Goal: Task Accomplishment & Management: Manage account settings

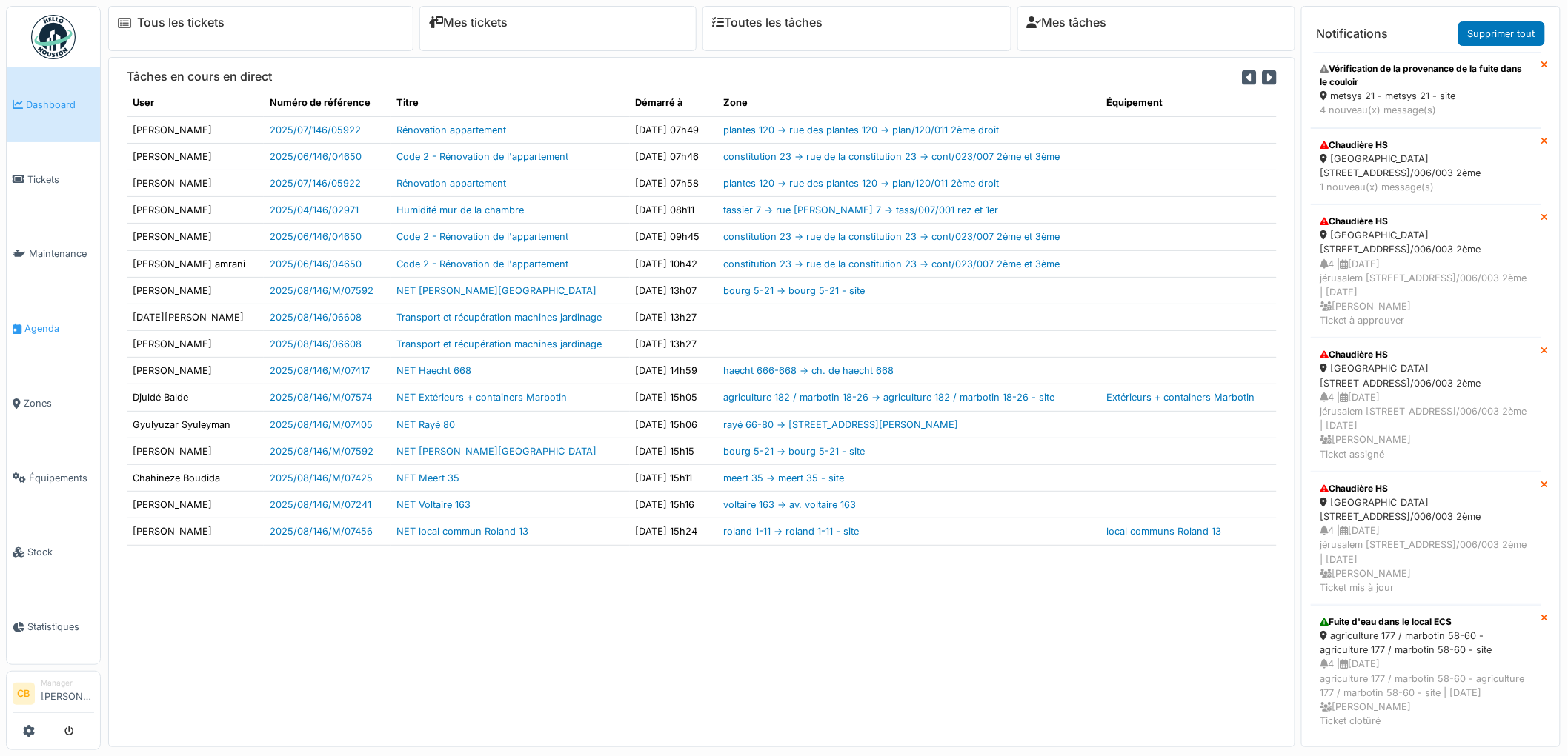
click at [57, 321] on span "Agenda" at bounding box center [59, 328] width 69 height 14
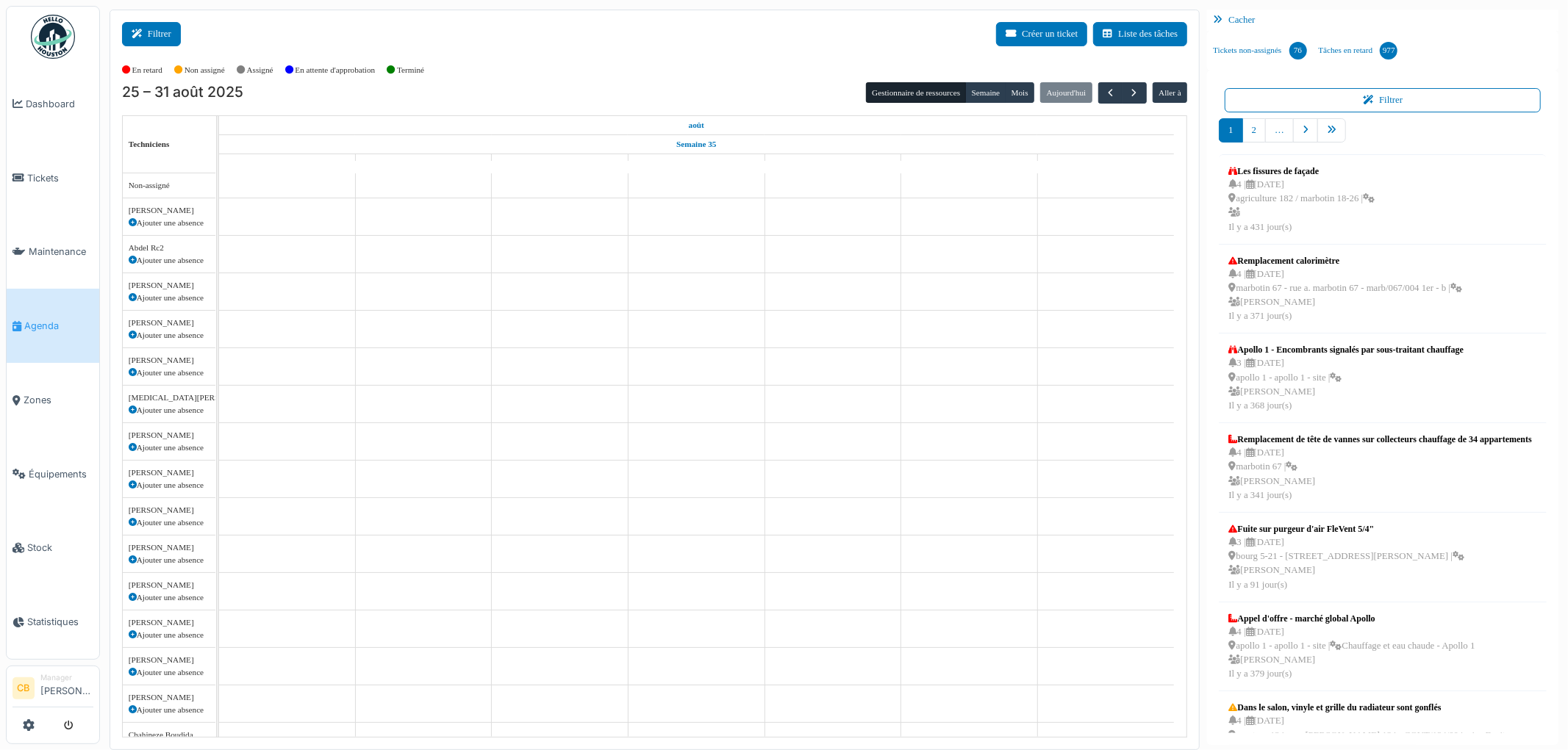
click at [167, 35] on button "Filtrer" at bounding box center [151, 34] width 59 height 24
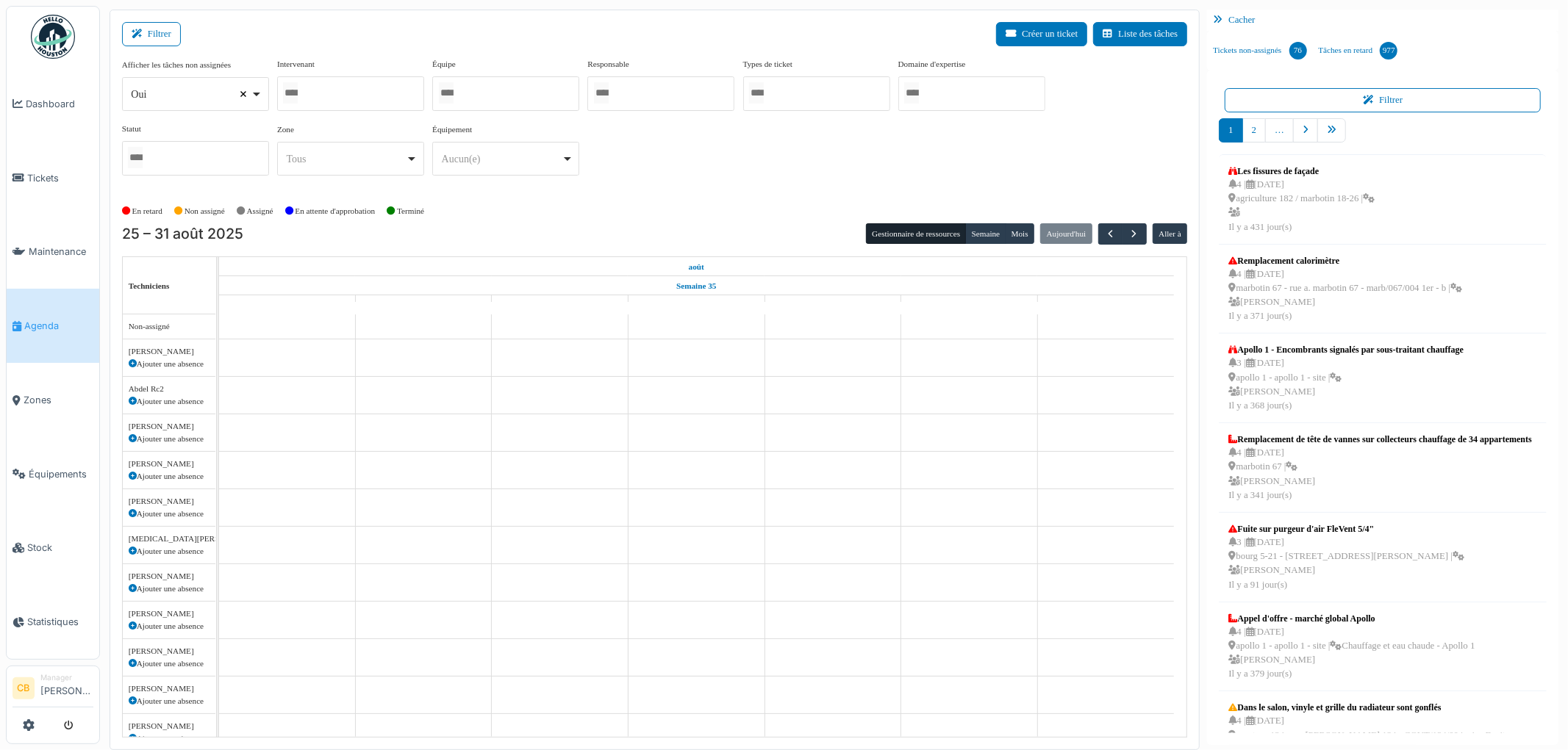
select select
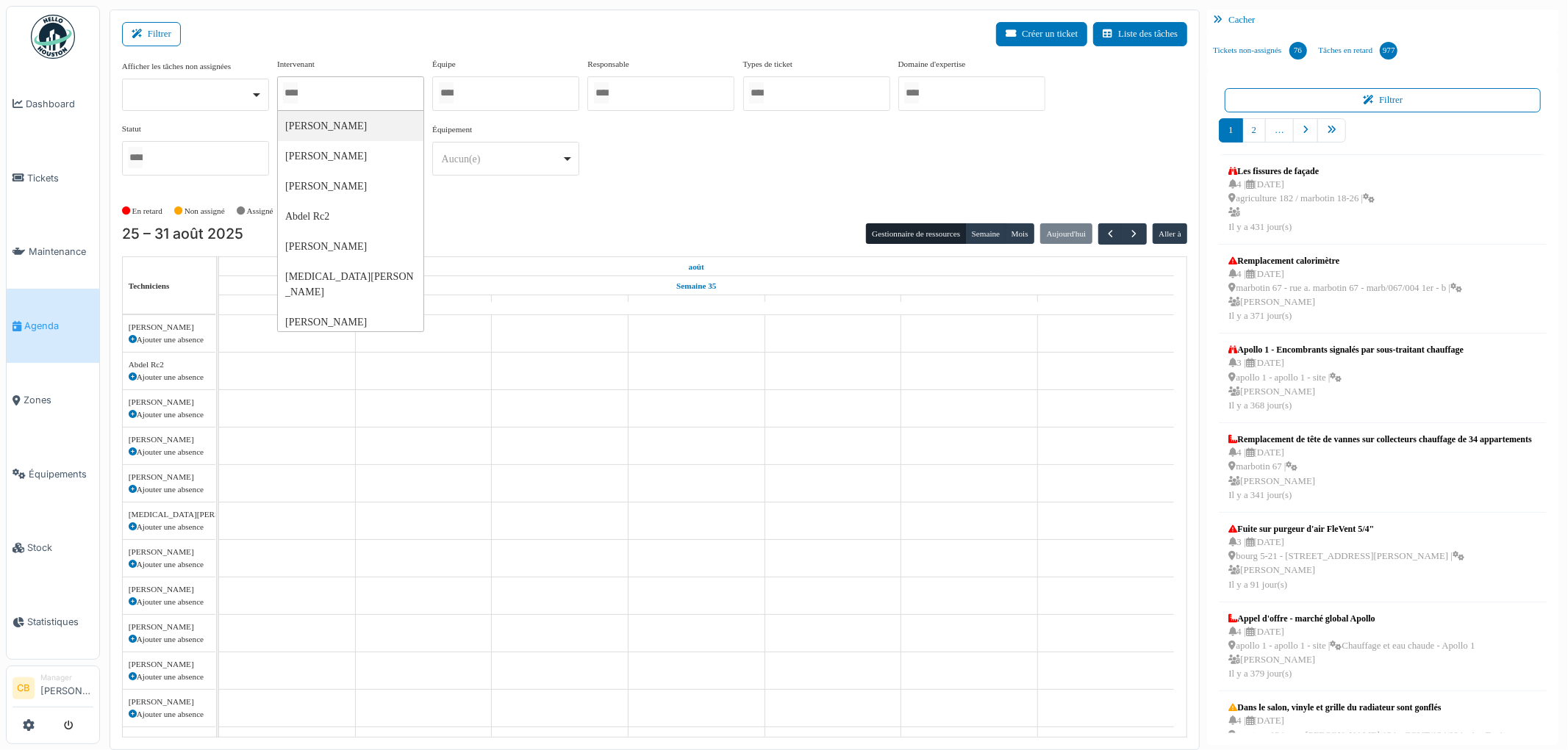
click at [298, 89] on input "Tous" at bounding box center [290, 92] width 15 height 21
type input "******"
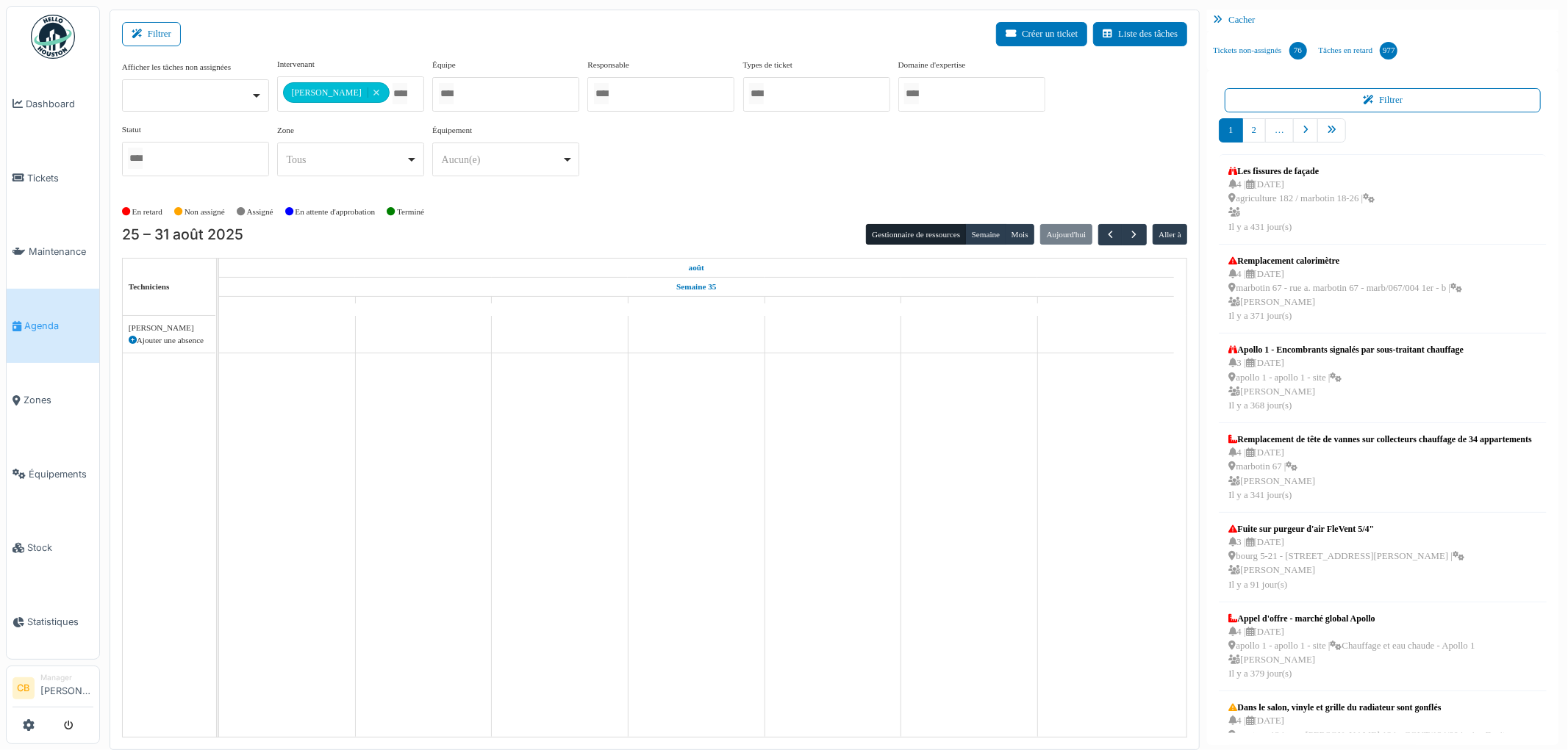
click at [695, 170] on div "**********" at bounding box center [655, 123] width 1066 height 130
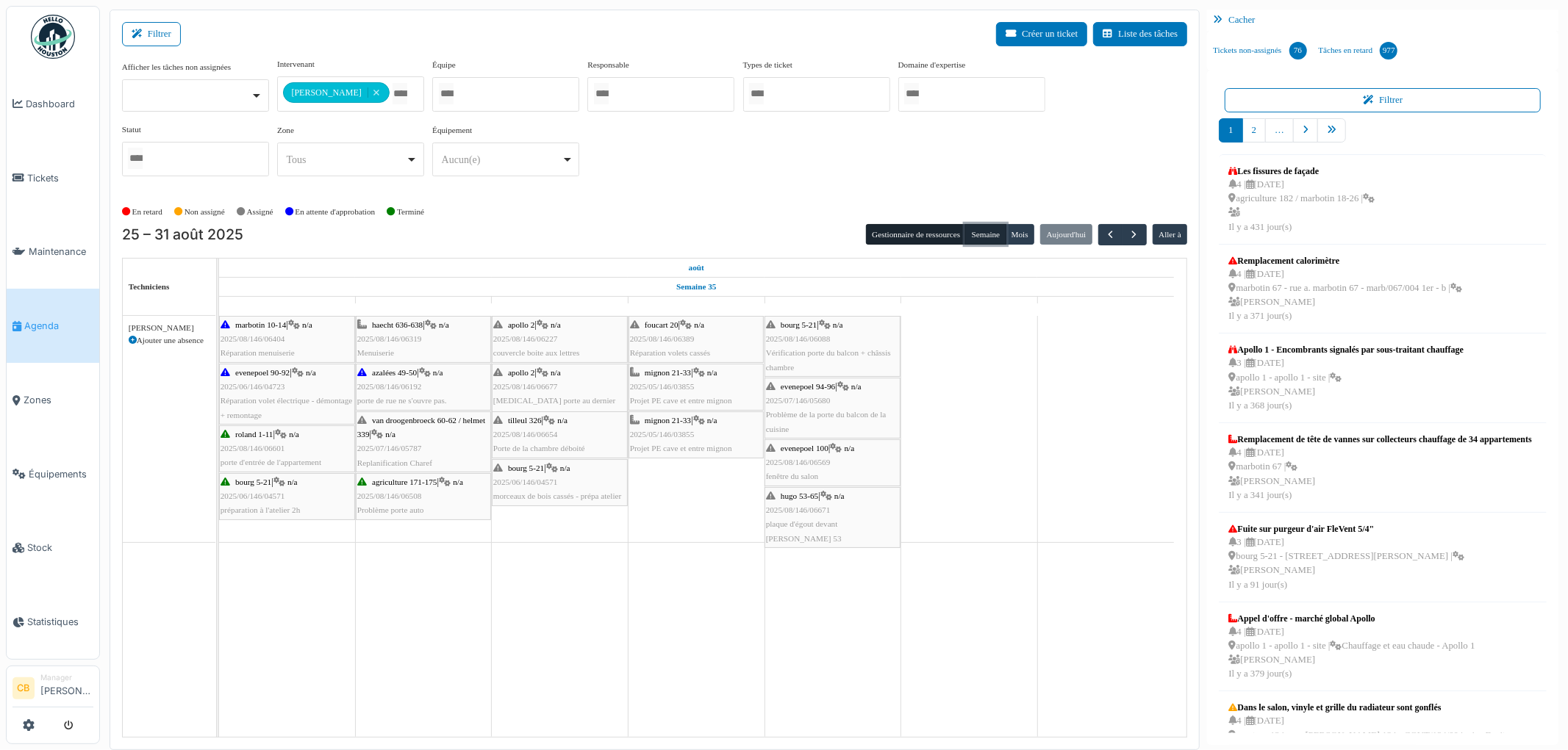
click at [984, 231] on button "Semaine" at bounding box center [985, 234] width 41 height 20
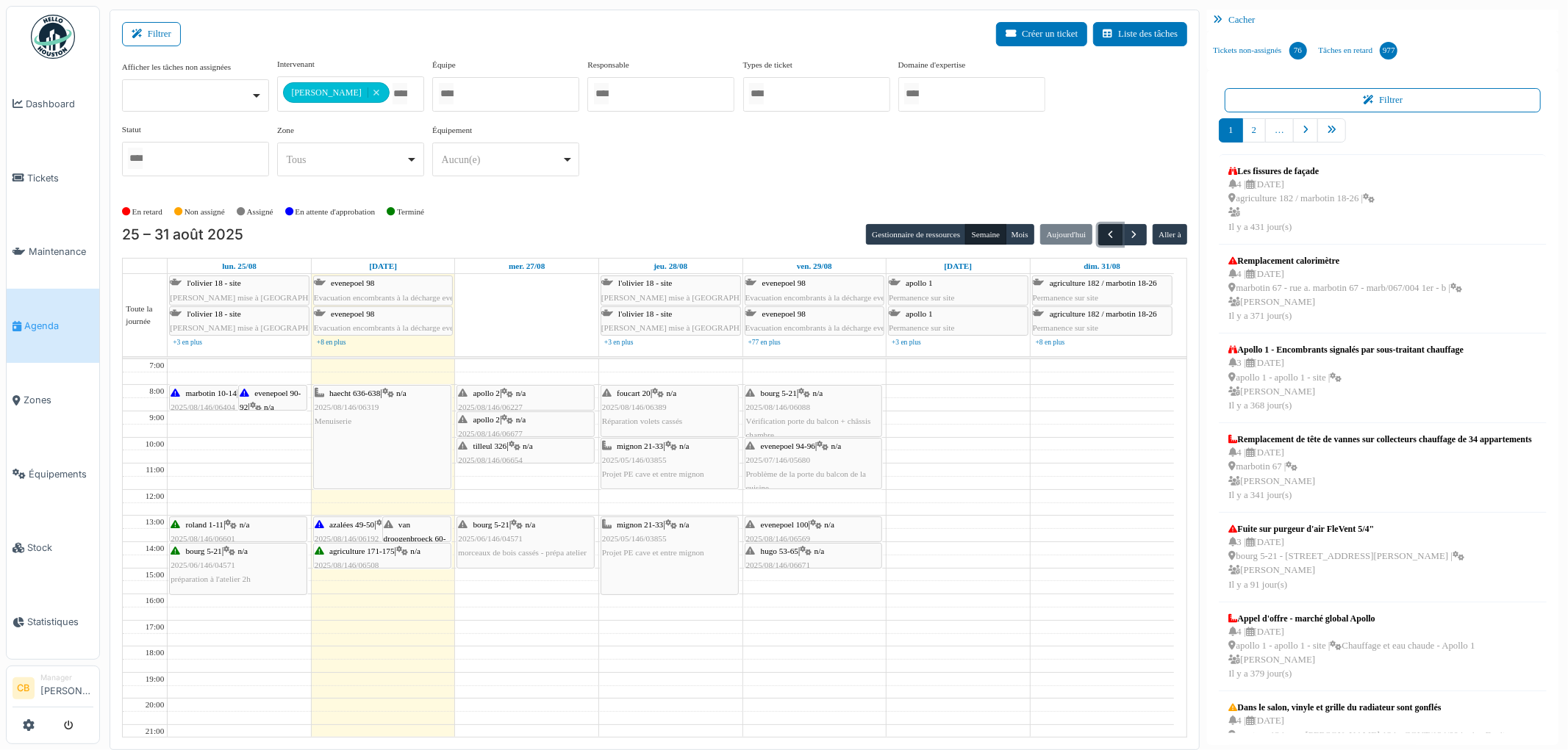
click at [1104, 234] on span "button" at bounding box center [1110, 235] width 13 height 12
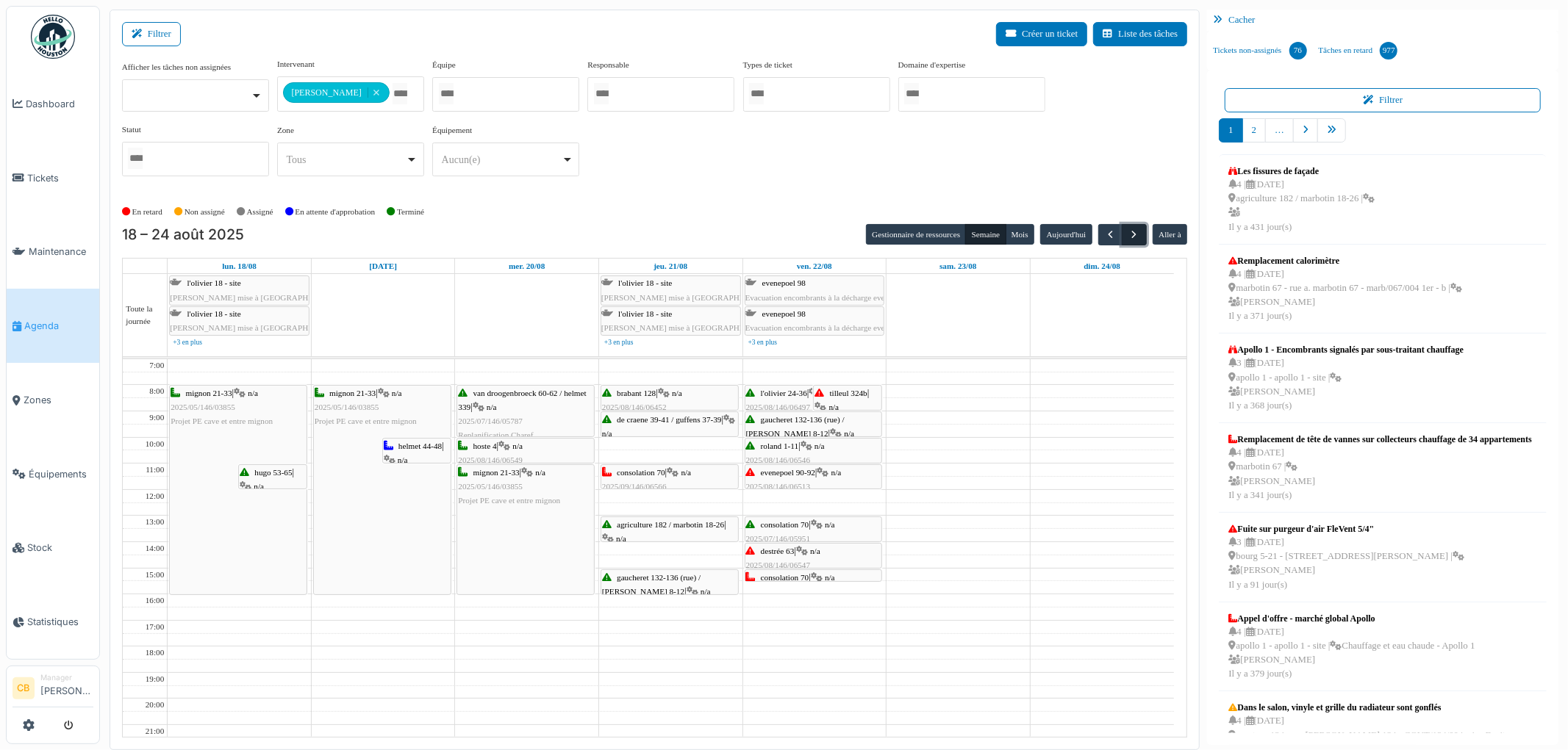
click at [1134, 237] on span "button" at bounding box center [1134, 235] width 13 height 12
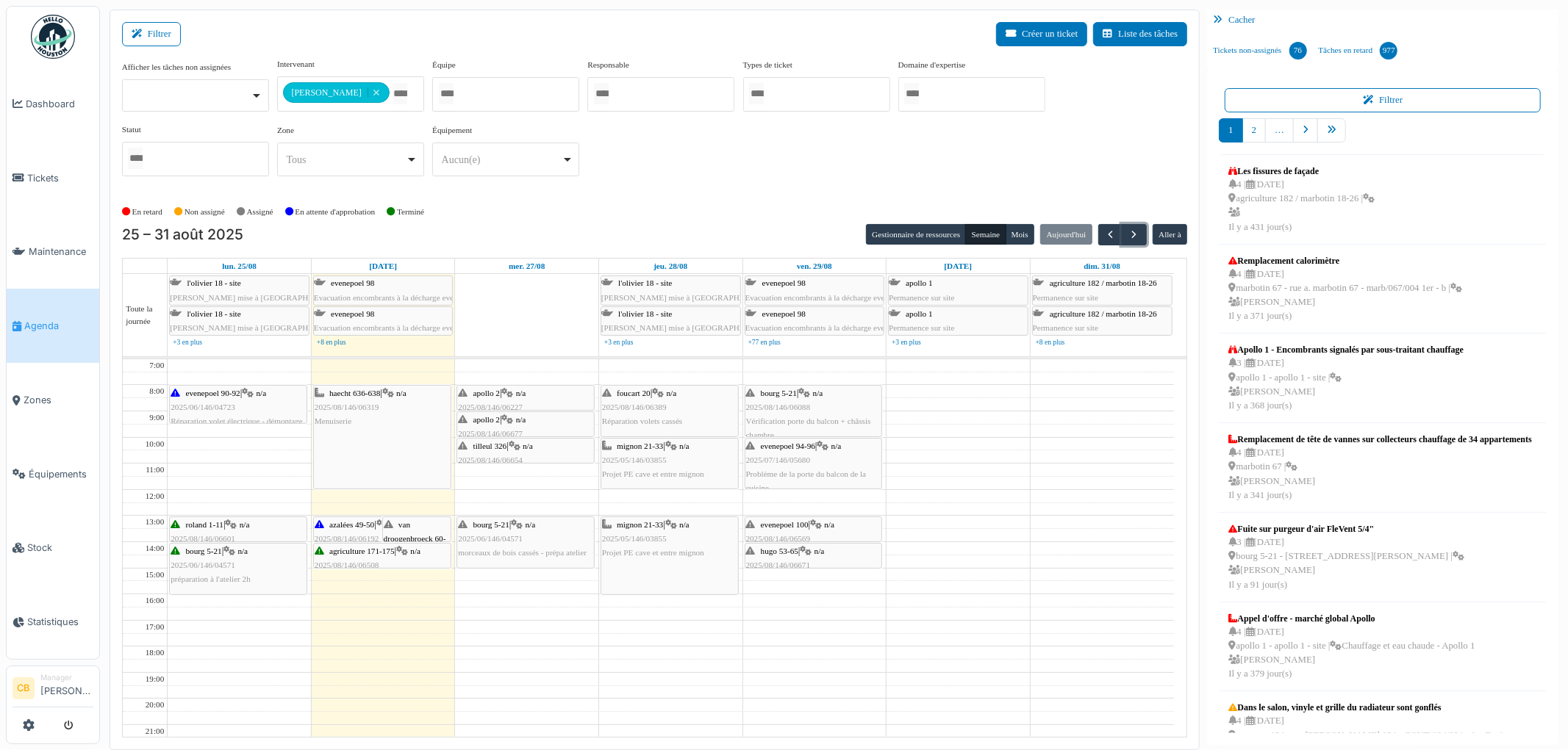
drag, startPoint x: 266, startPoint y: 409, endPoint x: 262, endPoint y: 422, distance: 13.6
click at [262, 422] on div "marbotin 10-14 | n/a 2025/08/146/06404 Réparation menuiserie evenepoel 90-92 | …" at bounding box center [238, 581] width 143 height 444
drag, startPoint x: 261, startPoint y: 393, endPoint x: 259, endPoint y: 432, distance: 39.1
click at [259, 432] on div "evenepoel 90-92 | n/a 2025/06/146/04723 Réparation volet électrique - démontage…" at bounding box center [238, 581] width 143 height 444
click at [1109, 237] on span "button" at bounding box center [1110, 235] width 13 height 12
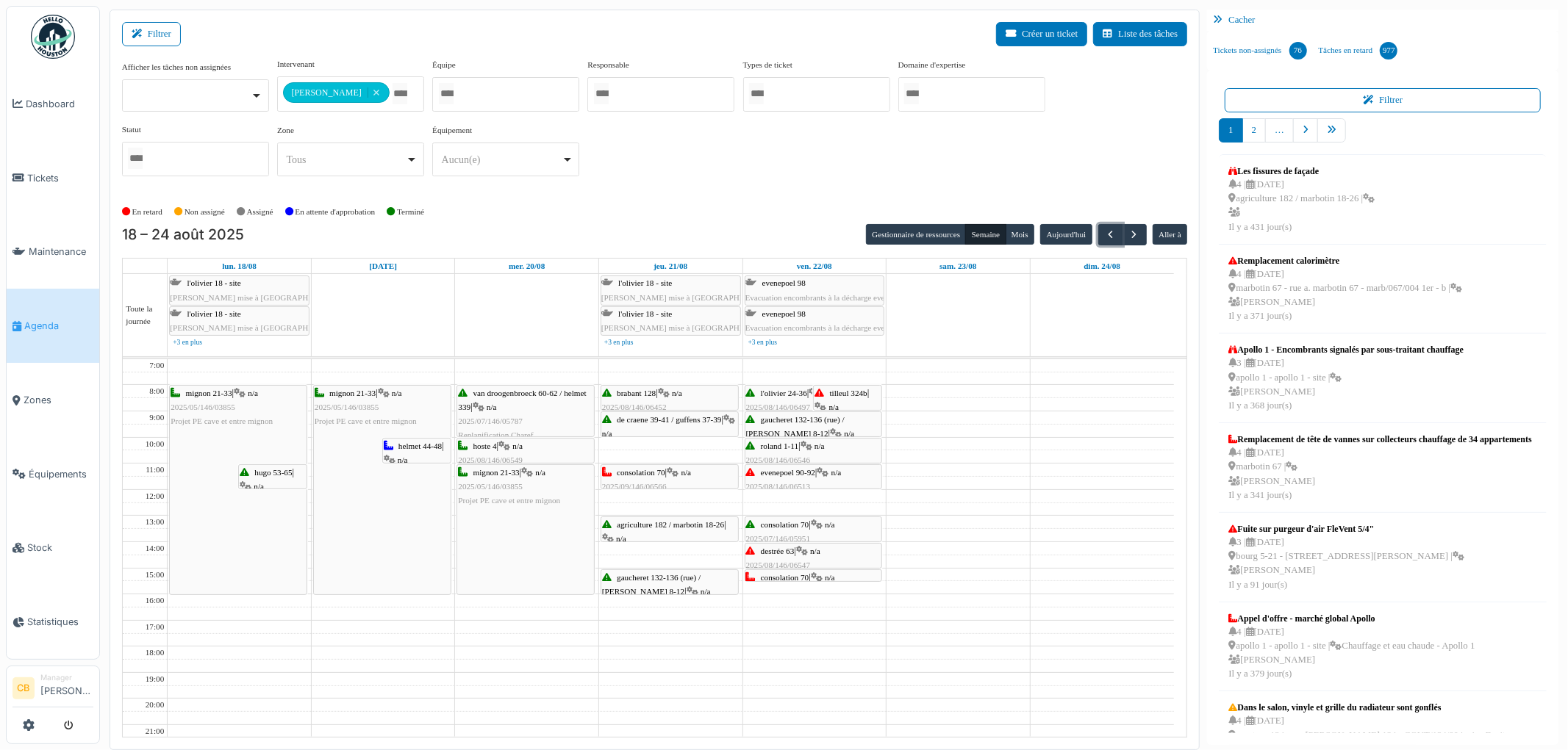
click at [532, 452] on div "hoste 4 | n/a 2025/08/146/06549 sécurisation porte rue" at bounding box center [525, 461] width 135 height 43
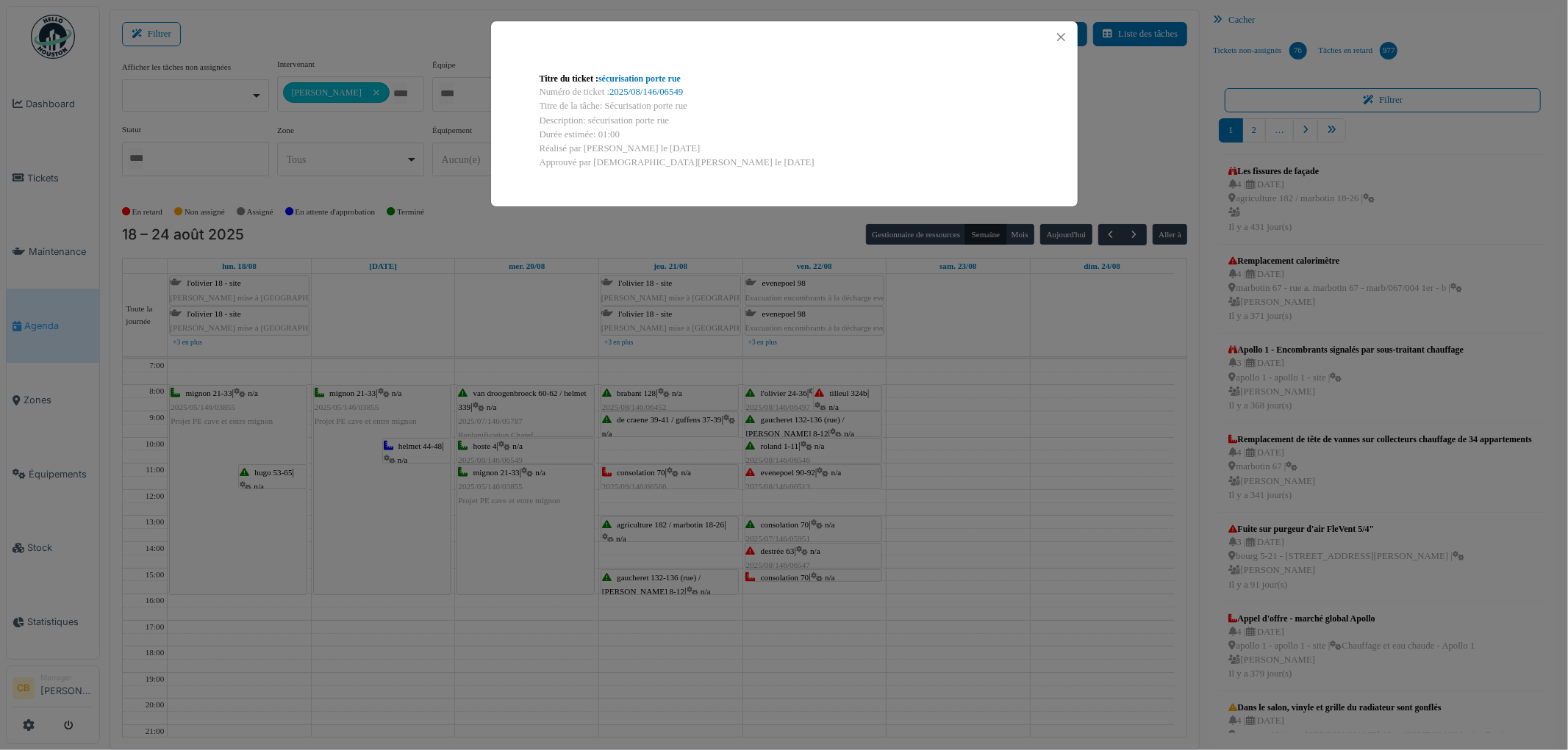
click at [927, 388] on div "Titre du ticket : sécurisation porte rue Numéro de ticket : 2025/08/146/06549 T…" at bounding box center [784, 375] width 1568 height 750
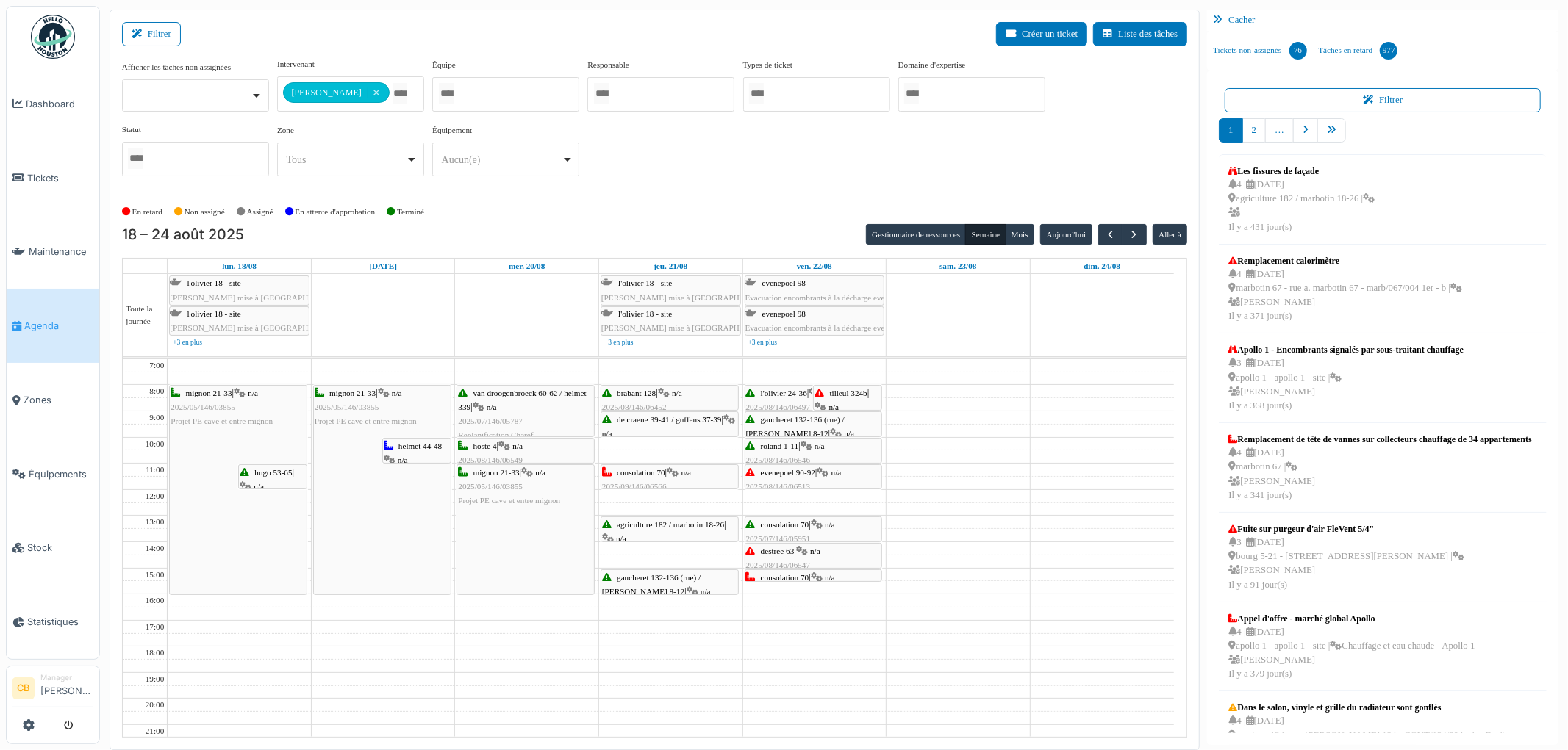
click at [519, 446] on span "n/a" at bounding box center [517, 445] width 10 height 9
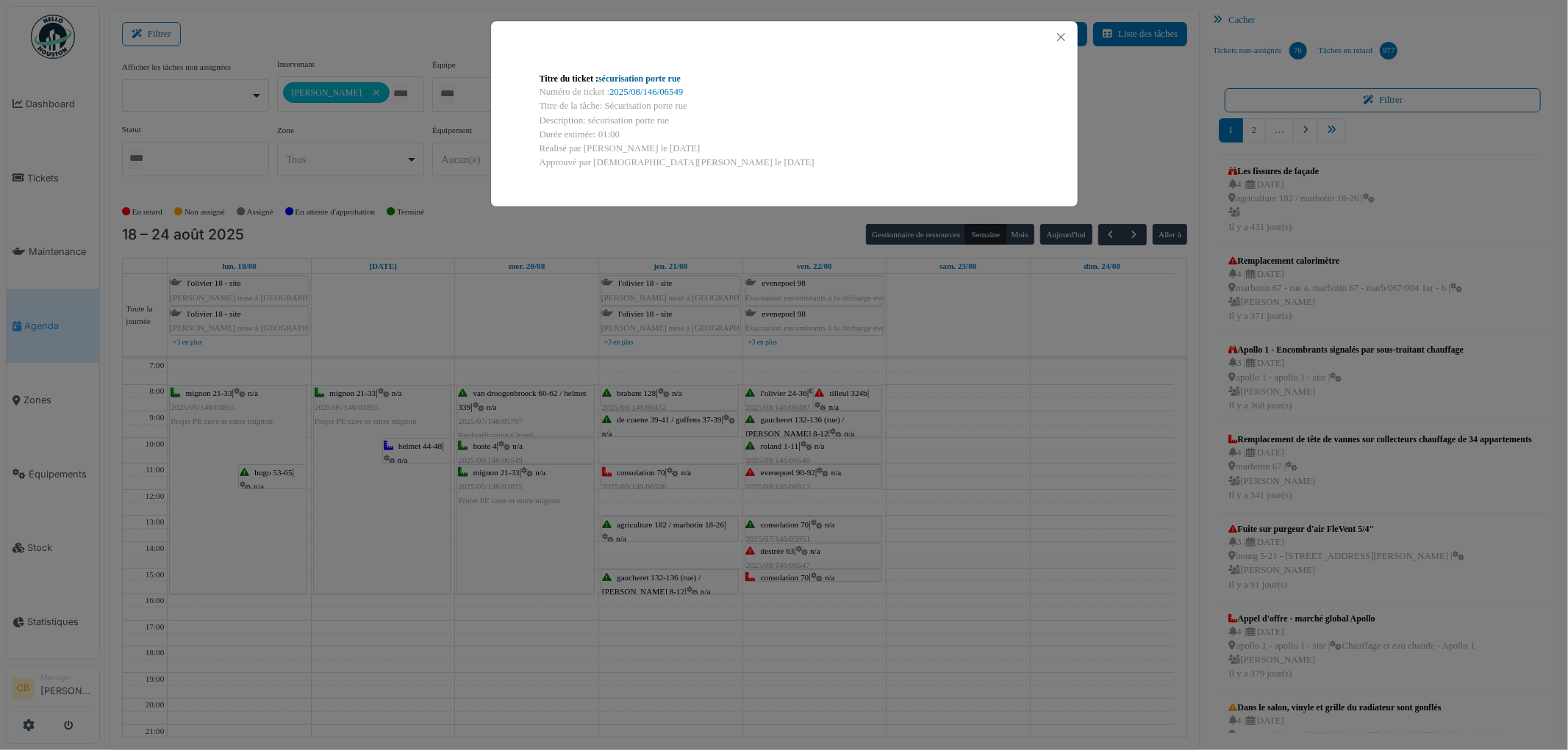
click at [634, 80] on link "sécurisation porte rue" at bounding box center [639, 78] width 82 height 10
click at [1062, 38] on button "Close" at bounding box center [1060, 37] width 20 height 20
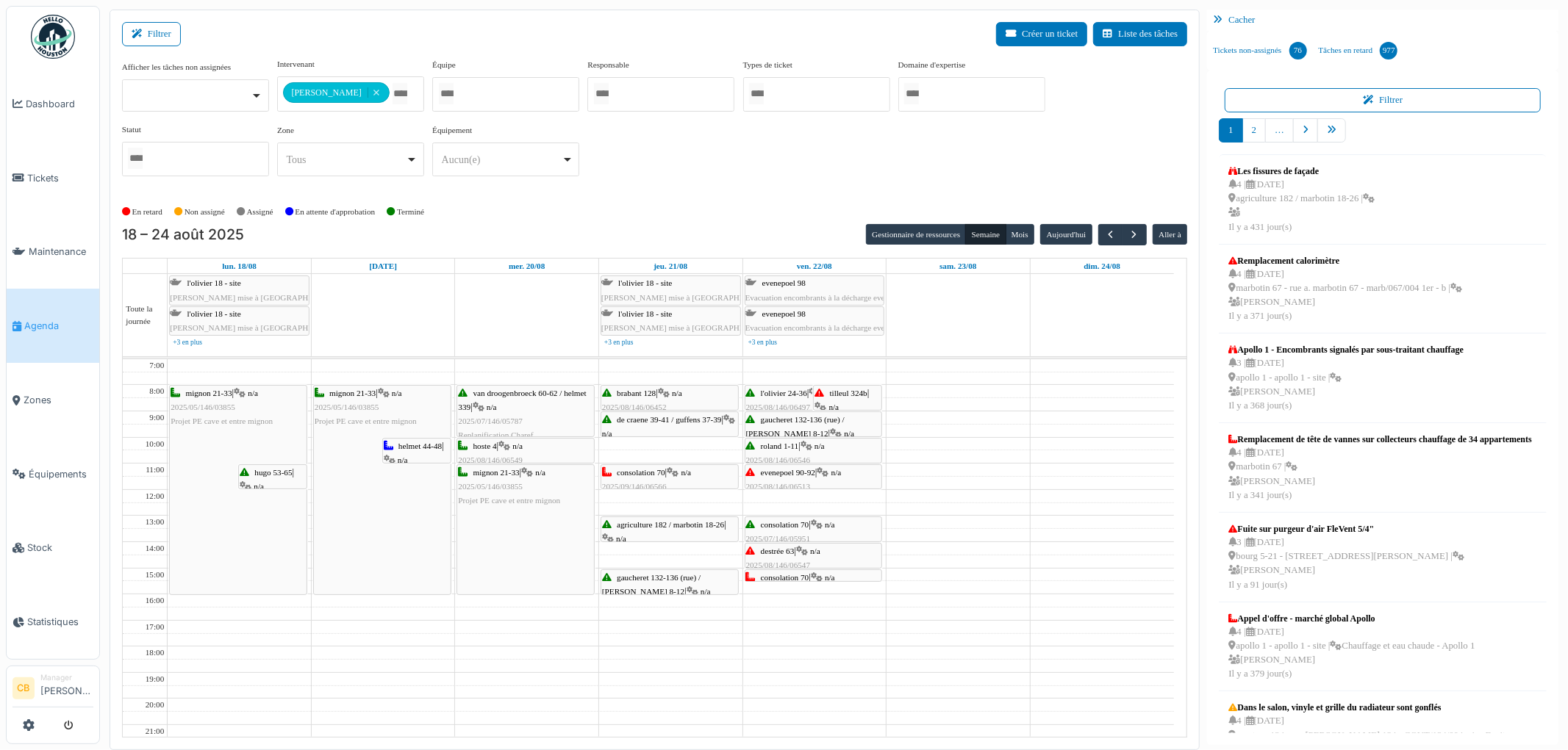
click at [48, 312] on link "Agenda" at bounding box center [52, 326] width 93 height 74
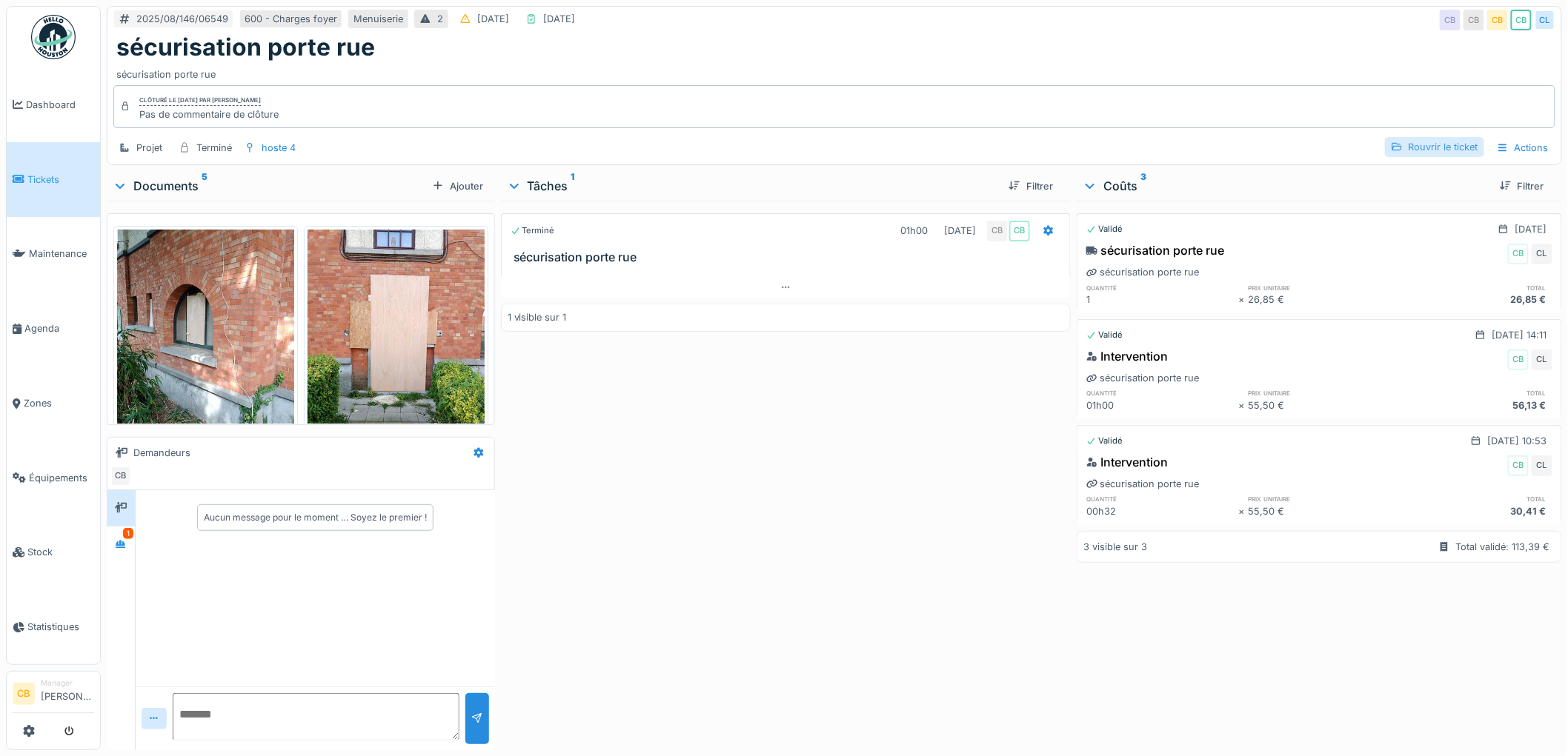
click at [1415, 143] on div "Rouvrir le ticket" at bounding box center [1434, 146] width 99 height 20
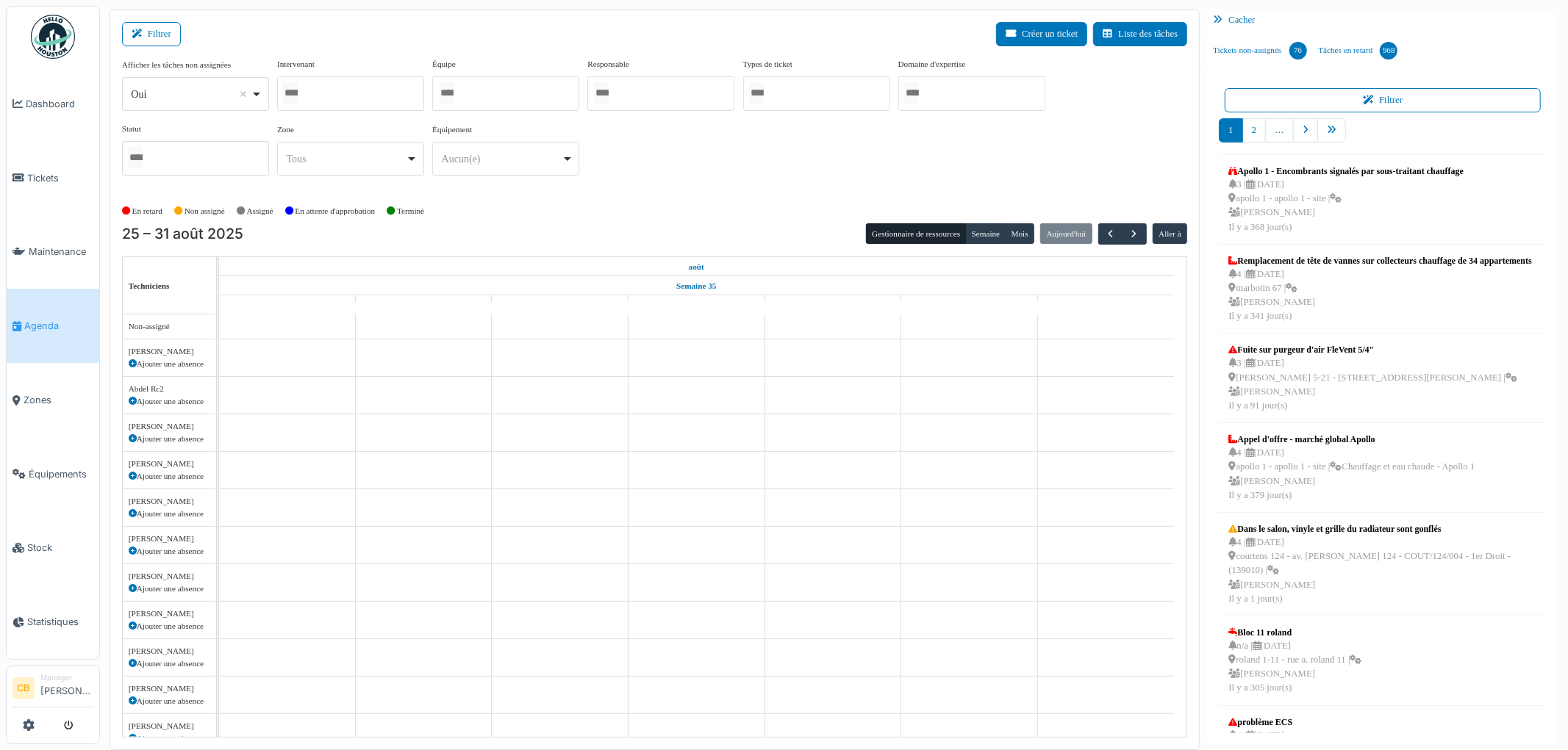
select select
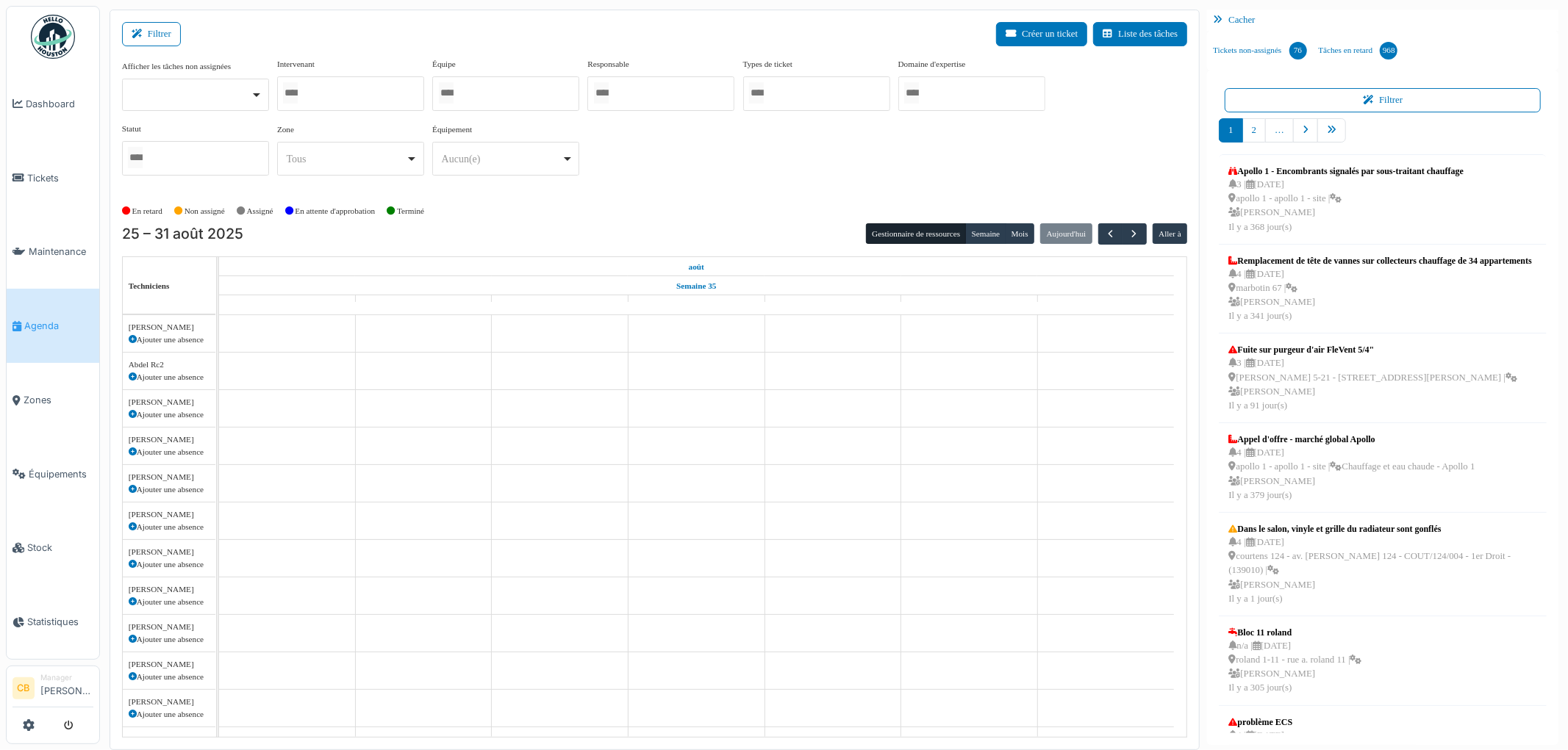
click at [295, 91] on input "Tous" at bounding box center [290, 92] width 15 height 21
type input "*****"
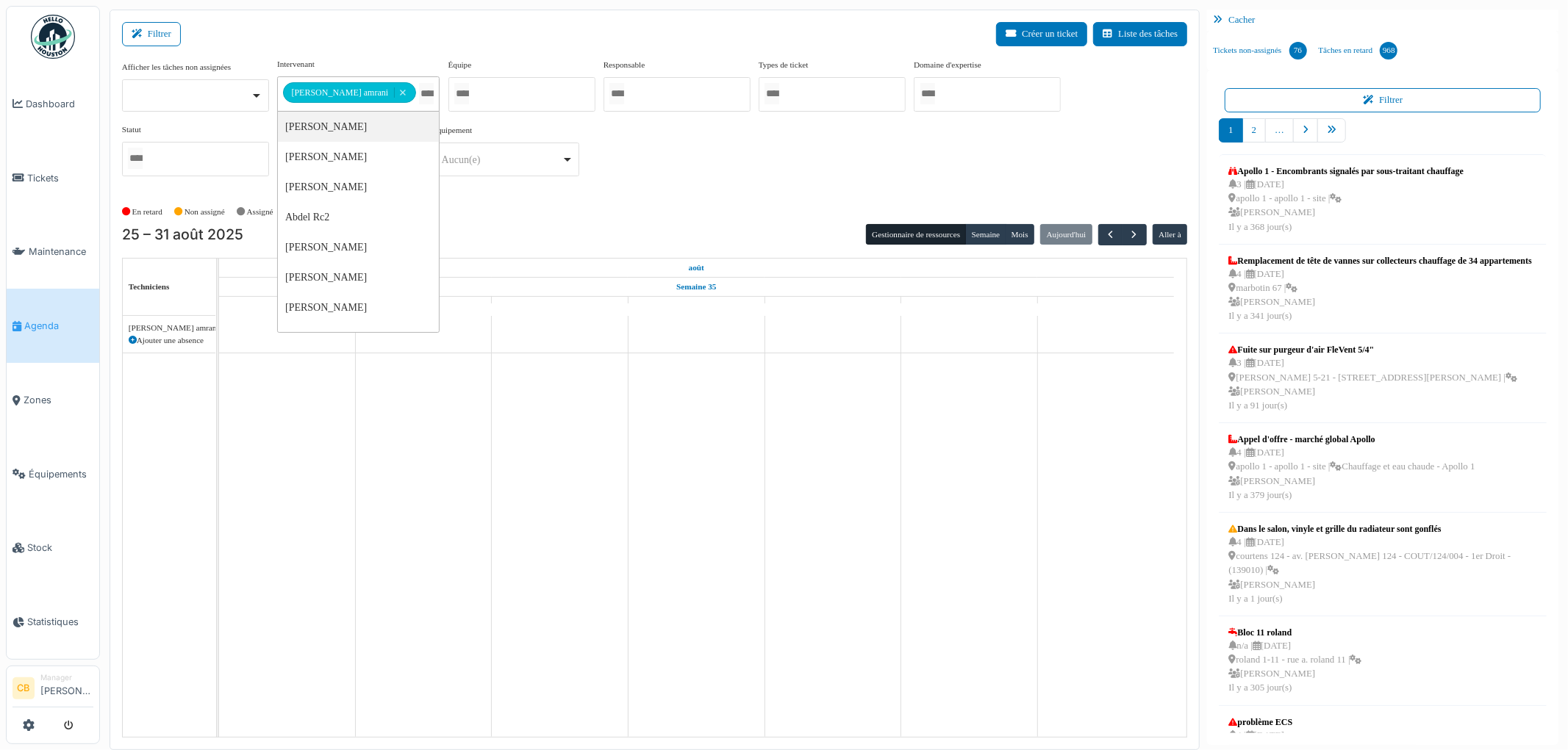
click at [797, 204] on div "En retard Non assigné [GEOGRAPHIC_DATA] En attente d'approbation Terminé" at bounding box center [655, 212] width 1066 height 24
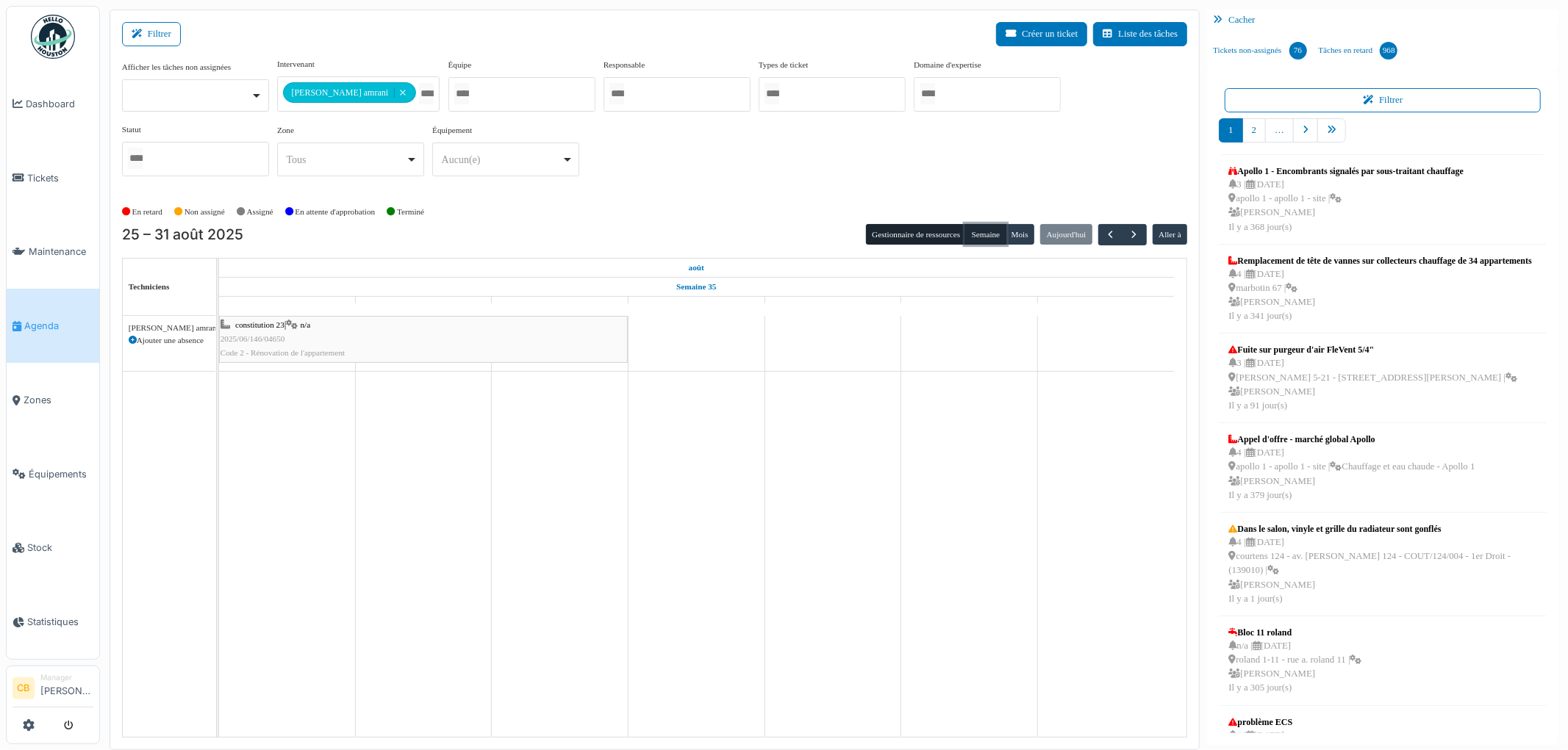
click at [988, 235] on button "Semaine" at bounding box center [985, 234] width 41 height 20
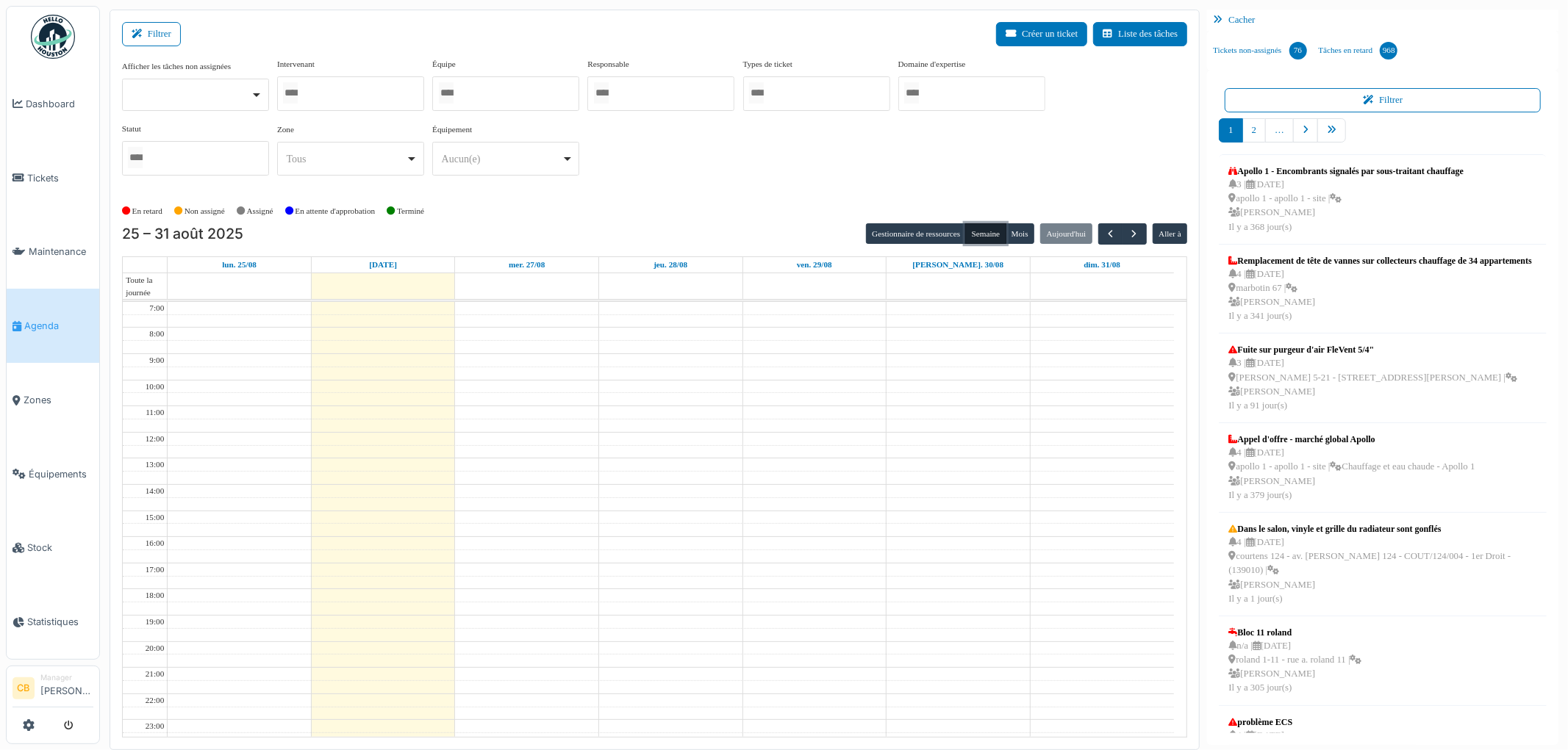
click at [366, 92] on div at bounding box center [351, 94] width 147 height 34
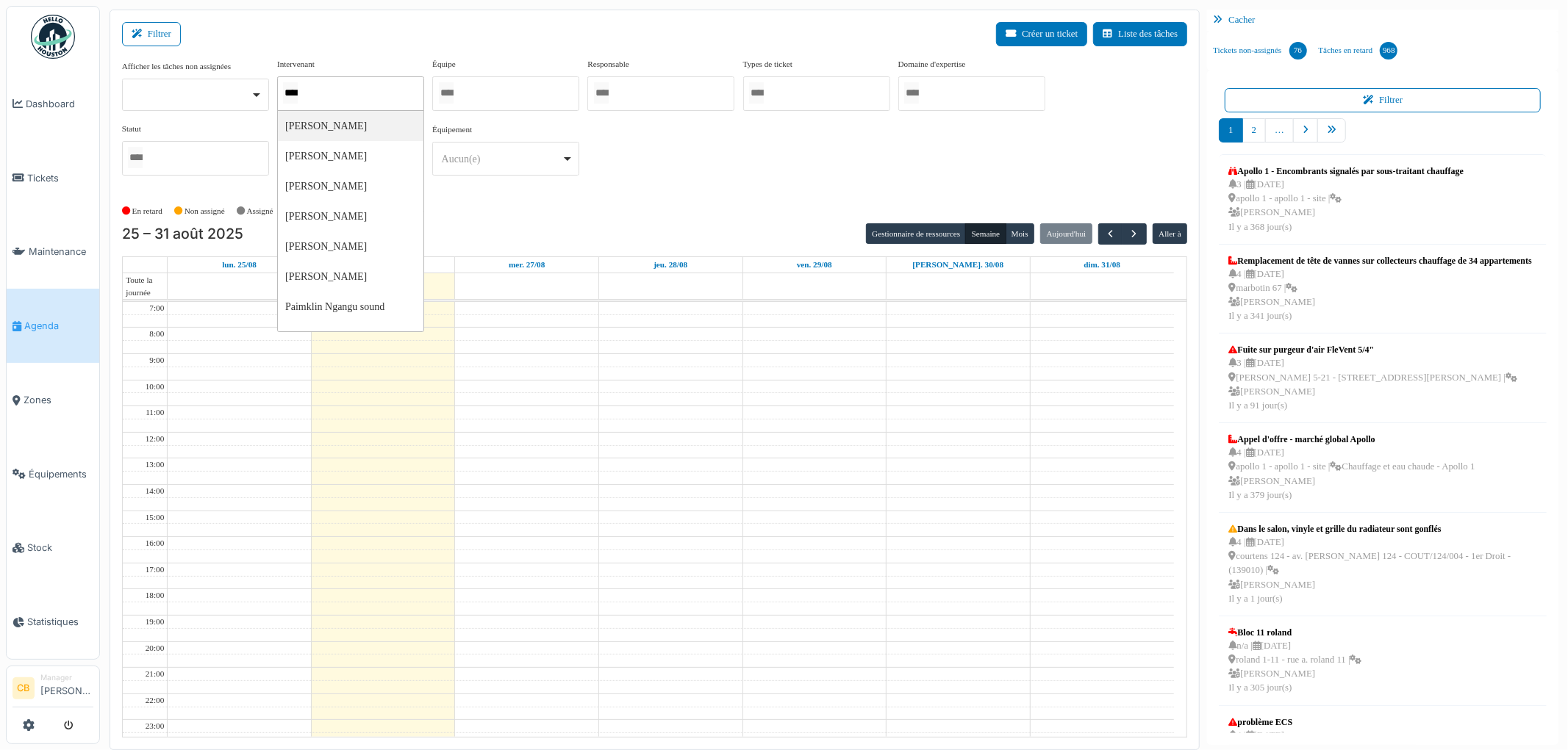
type input "*****"
click at [601, 203] on div "En retard Non assigné [GEOGRAPHIC_DATA] En attente d'approbation Terminé" at bounding box center [655, 212] width 1066 height 24
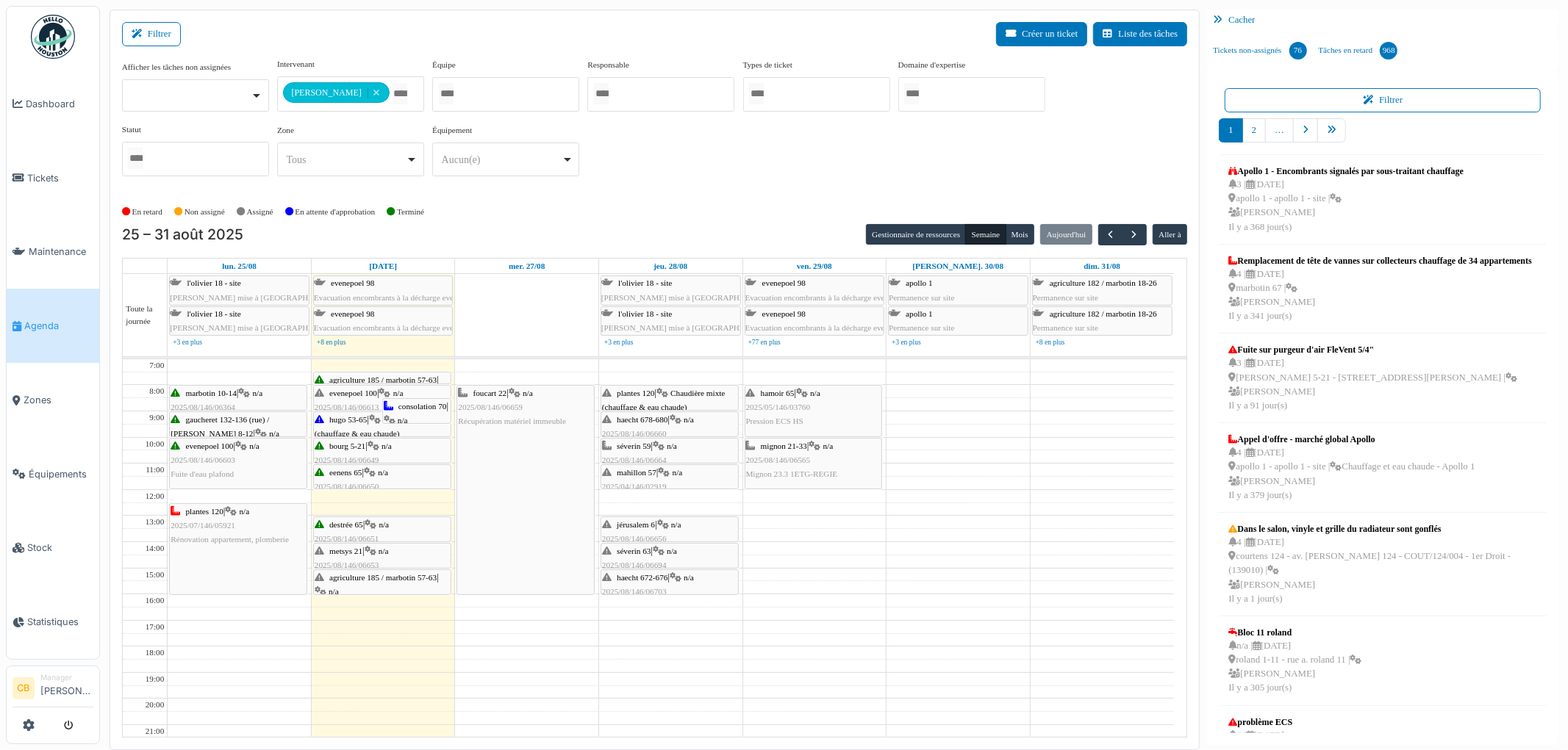
click at [666, 530] on icon at bounding box center [663, 525] width 12 height 9
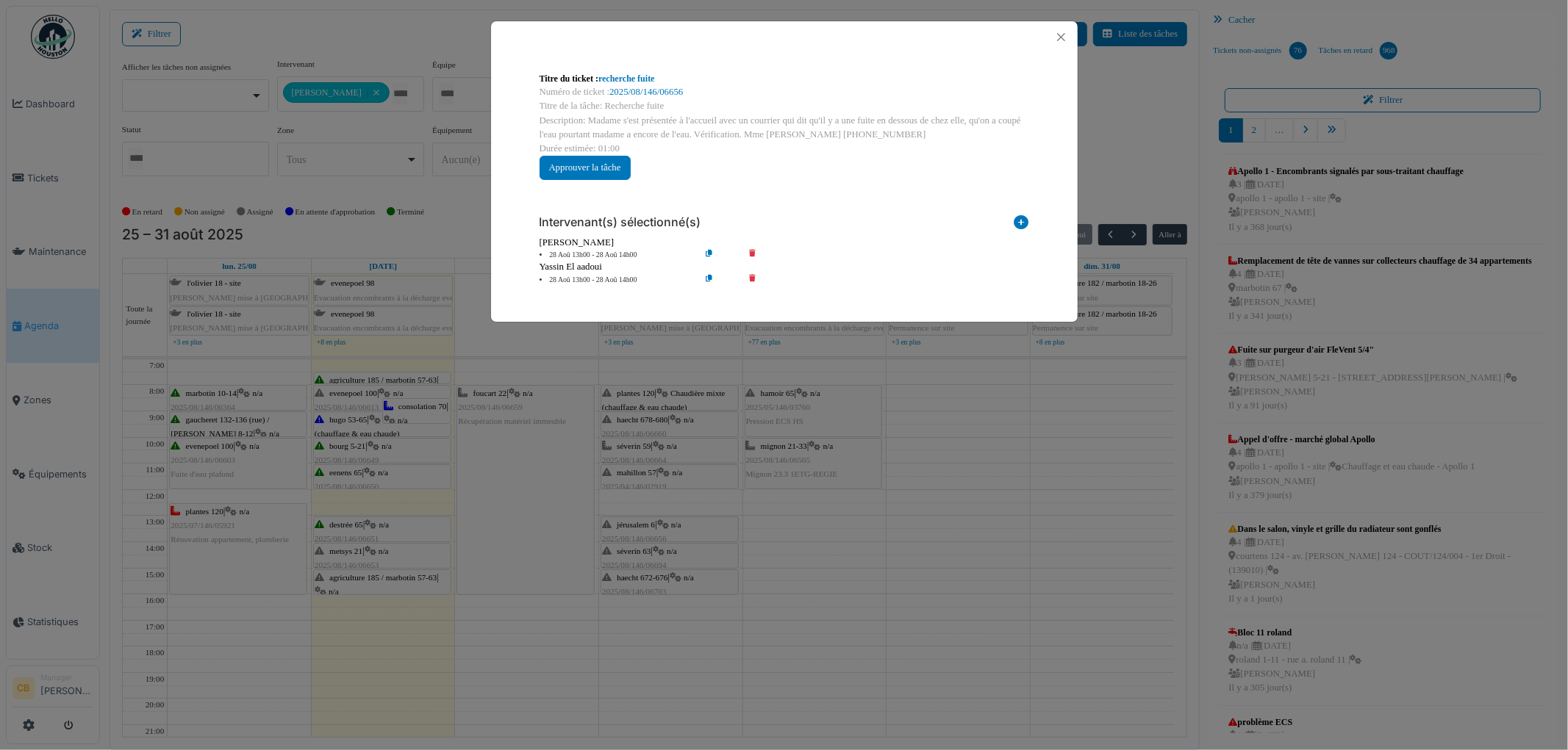
click at [666, 530] on div "Titre du ticket : recherche fuite Numéro de ticket : 2025/08/146/06656 Titre de…" at bounding box center [784, 375] width 1568 height 750
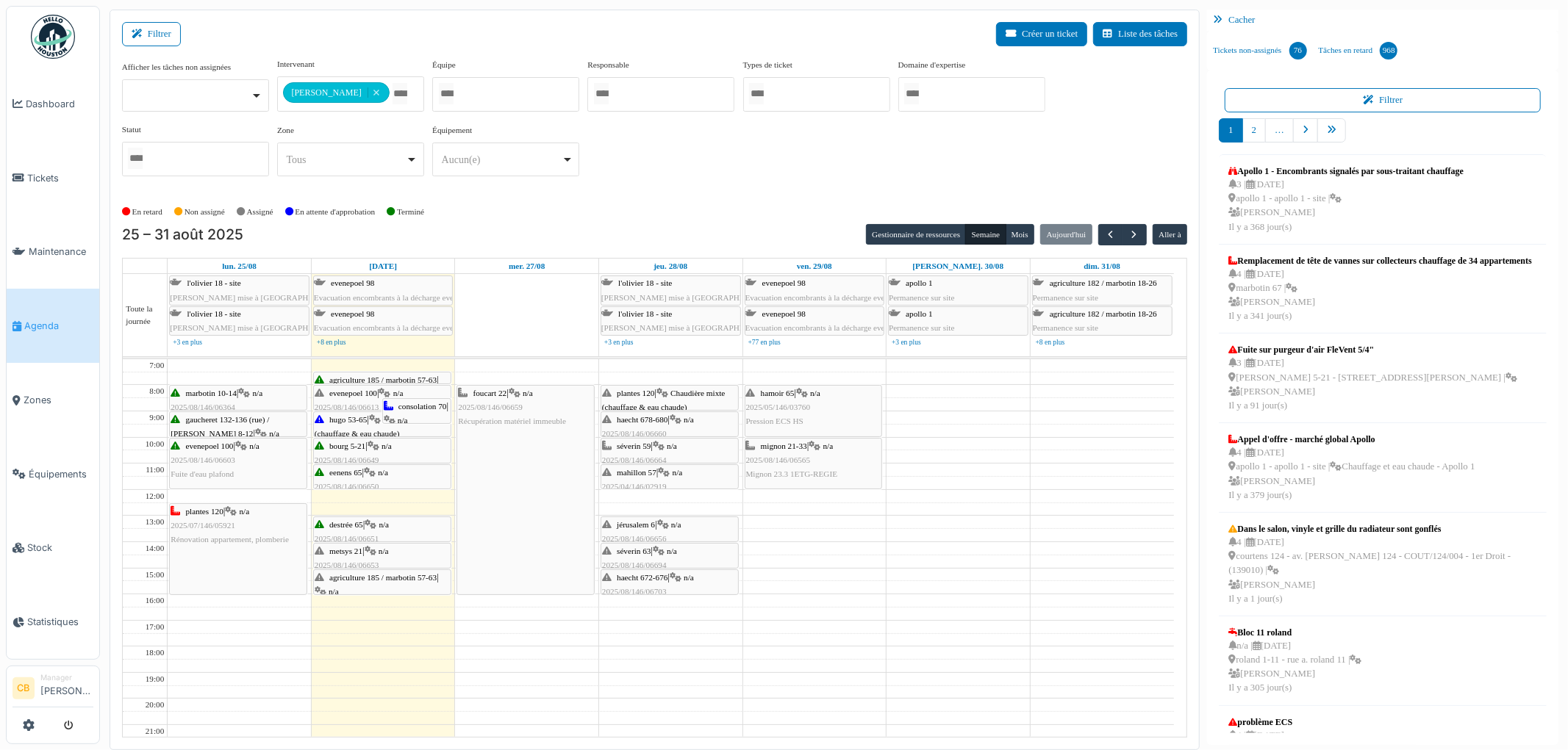
click at [664, 550] on icon at bounding box center [658, 552] width 12 height 9
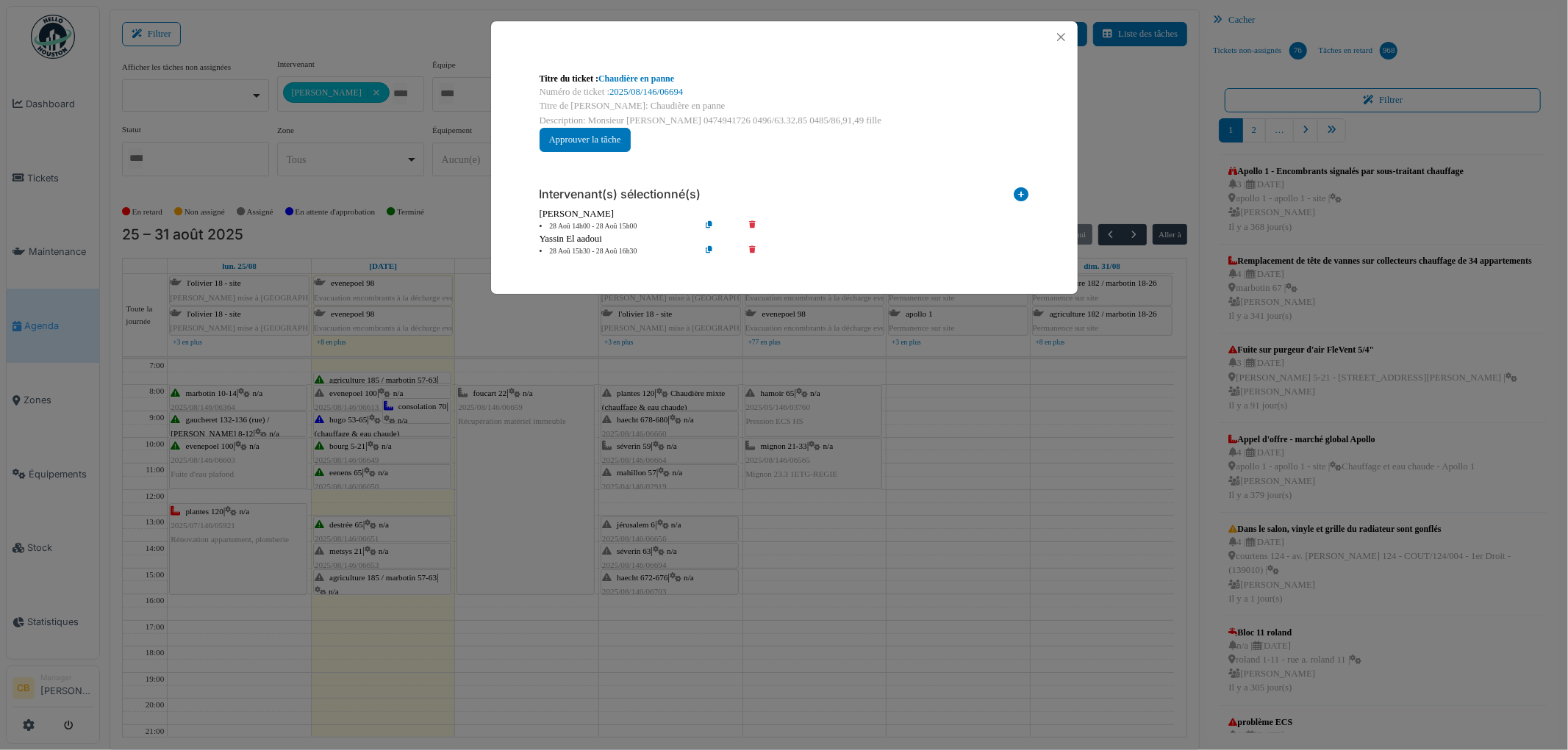
click at [666, 550] on div "Titre du ticket : Chaudière en panne Numéro de ticket : 2025/08/146/06694 Titre…" at bounding box center [784, 375] width 1568 height 750
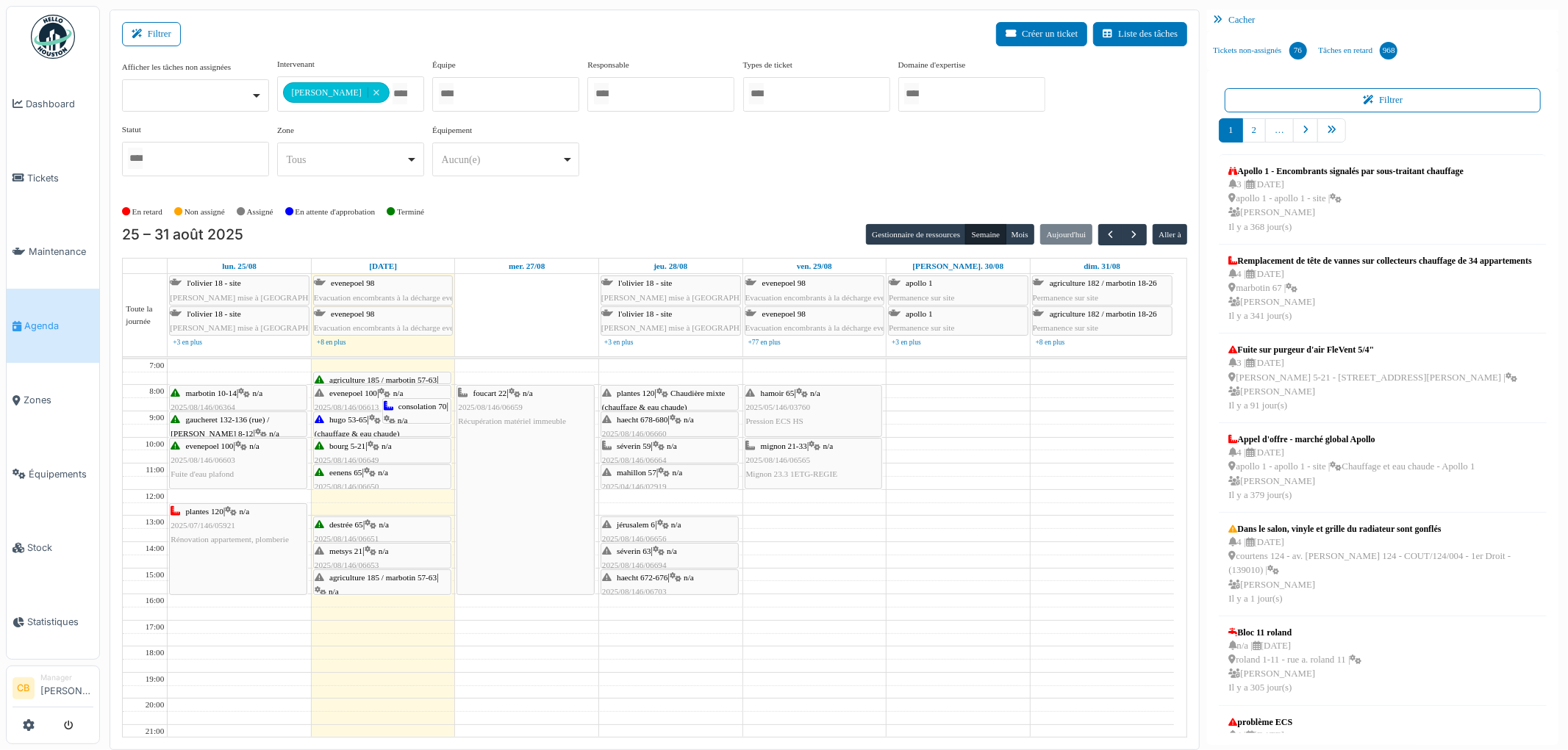
click at [663, 581] on span "haecht 672-676" at bounding box center [641, 577] width 51 height 9
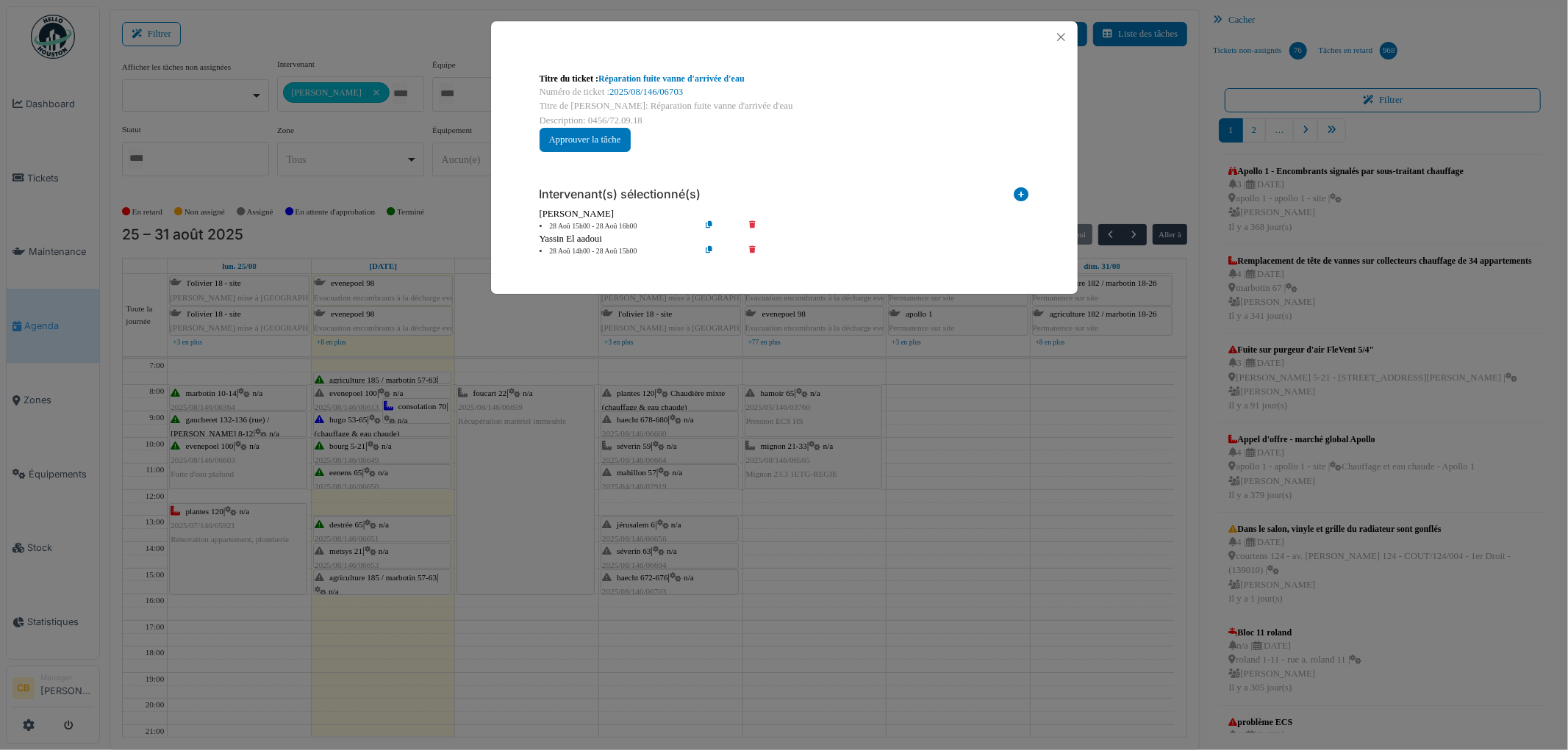
click at [663, 581] on div "Titre du ticket : Réparation fuite vanne d'arrivée d'eau Numéro de ticket : 202…" at bounding box center [784, 375] width 1568 height 750
